Goal: Information Seeking & Learning: Learn about a topic

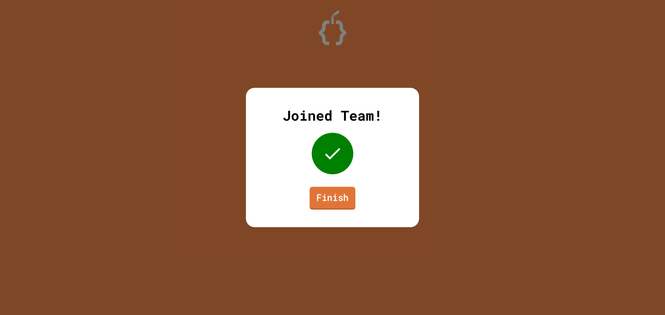
click at [336, 204] on link "Finish" at bounding box center [332, 198] width 46 height 23
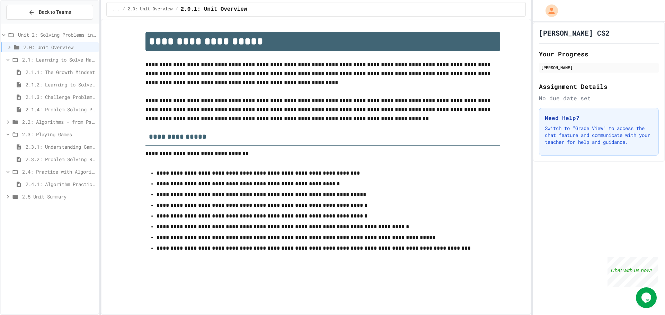
click at [60, 186] on span "2.4.1: Algorithm Practice Exercises" at bounding box center [61, 184] width 70 height 7
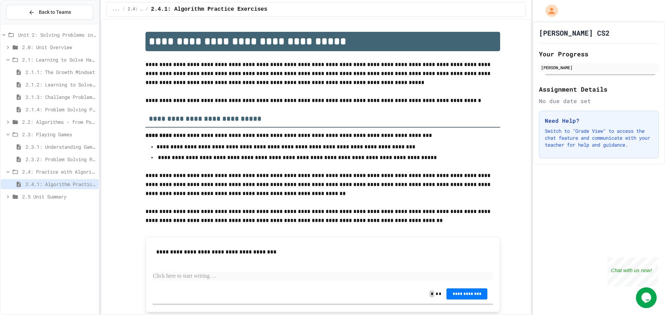
click at [60, 199] on span "2.5 Unit Summary" at bounding box center [59, 196] width 74 height 7
click at [61, 206] on span "2.5.1 Unit Summary" at bounding box center [61, 209] width 70 height 7
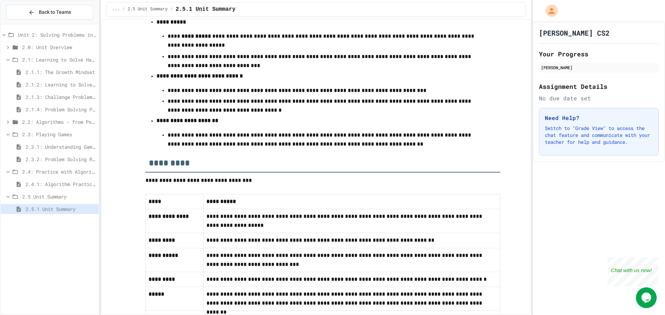
scroll to position [301, 0]
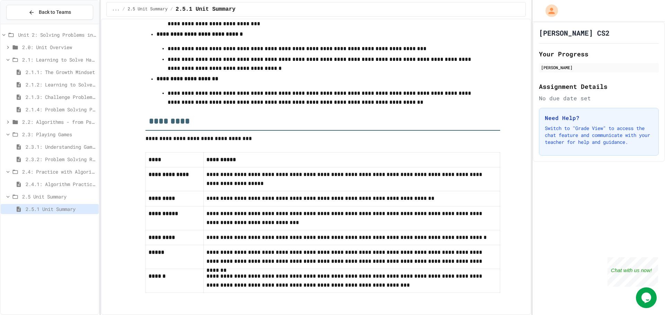
click at [60, 193] on div "2.5 Unit Summary" at bounding box center [50, 197] width 98 height 10
click at [61, 182] on span "2.4.1: Algorithm Practice Exercises" at bounding box center [61, 184] width 70 height 7
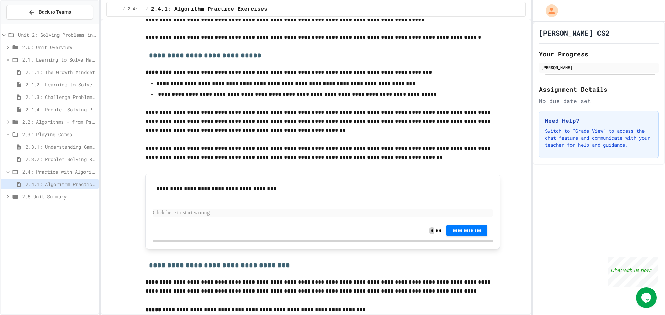
scroll to position [69, 0]
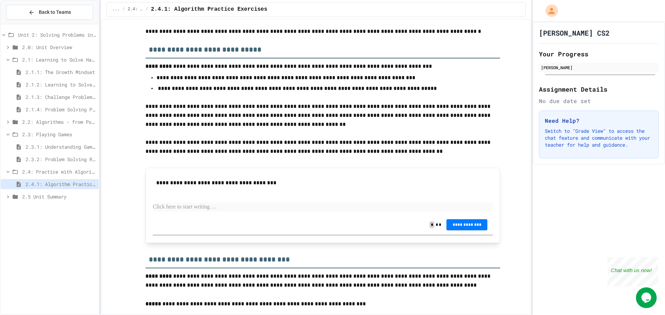
click at [93, 199] on span "2.5 Unit Summary" at bounding box center [59, 196] width 74 height 7
click at [62, 212] on span "2.5.1 Unit Summary" at bounding box center [61, 209] width 70 height 7
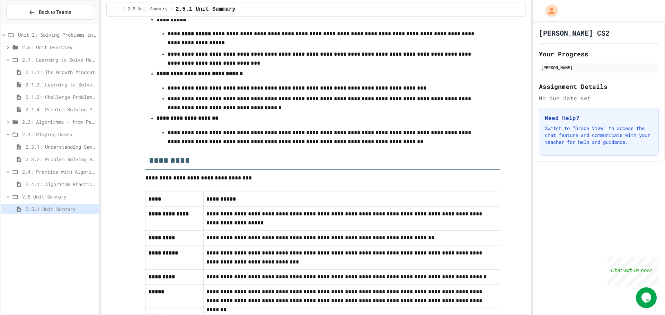
scroll to position [301, 0]
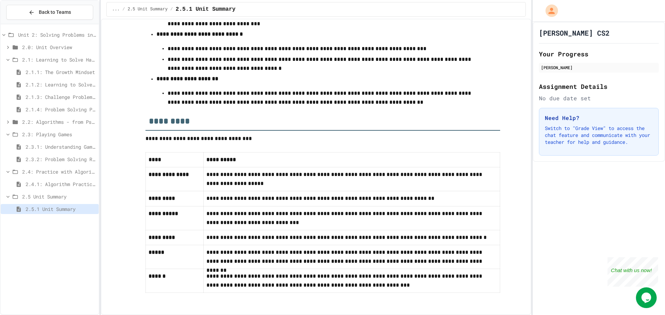
click at [66, 187] on span "2.4.1: Algorithm Practice Exercises" at bounding box center [61, 184] width 70 height 7
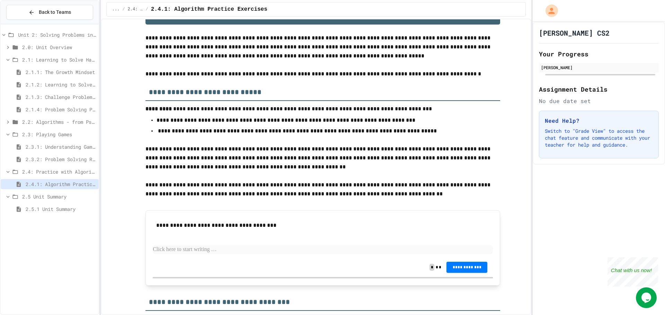
scroll to position [35, 0]
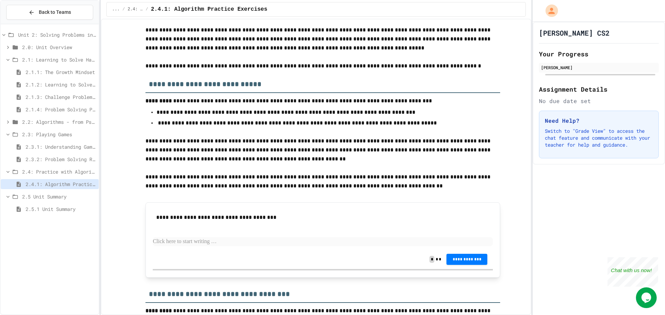
click at [67, 213] on div "2.5.1 Unit Summary" at bounding box center [50, 209] width 98 height 10
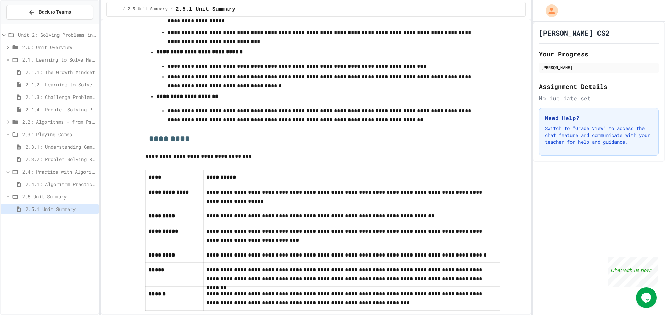
scroll to position [301, 0]
